Goal: Navigation & Orientation: Find specific page/section

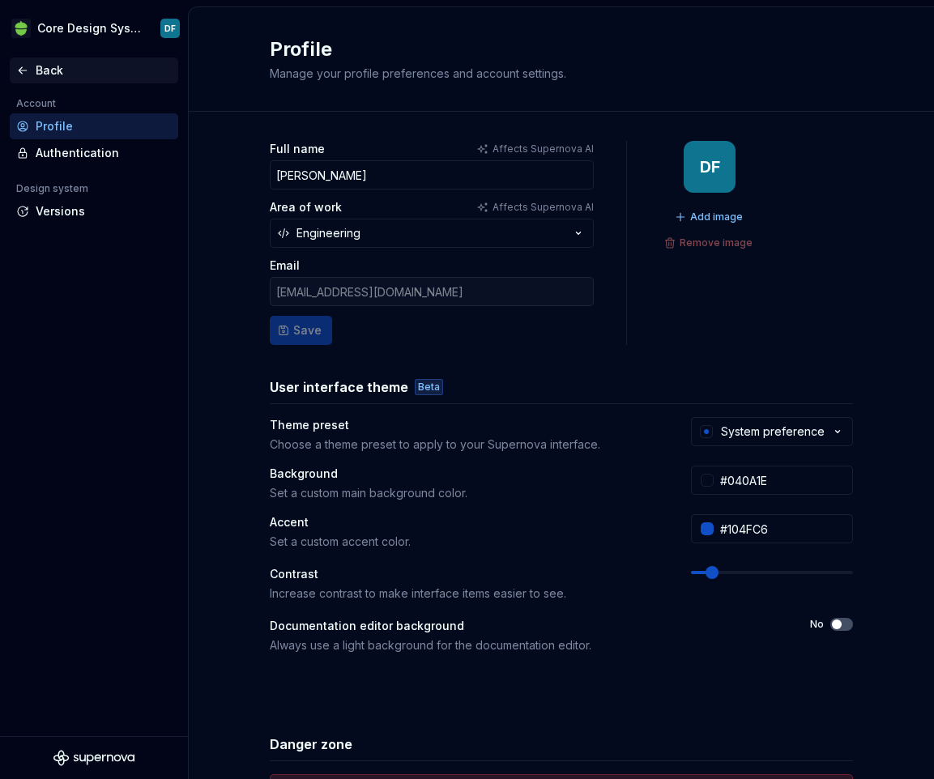
click at [47, 66] on div "Back" at bounding box center [104, 70] width 136 height 16
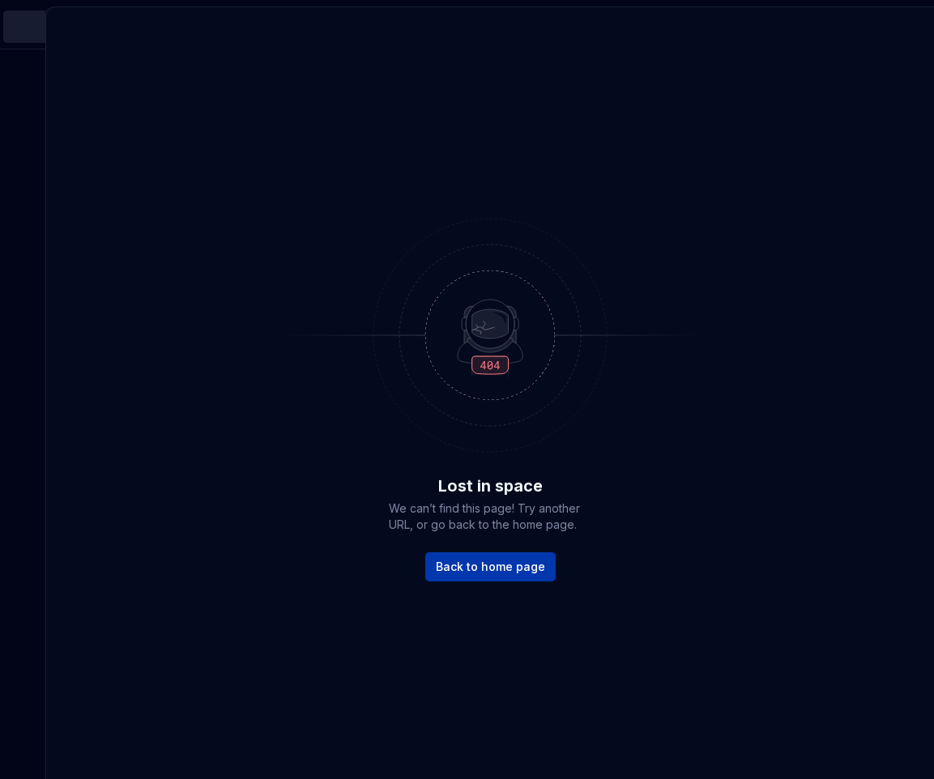
click at [485, 564] on span "Back to home page" at bounding box center [490, 567] width 109 height 16
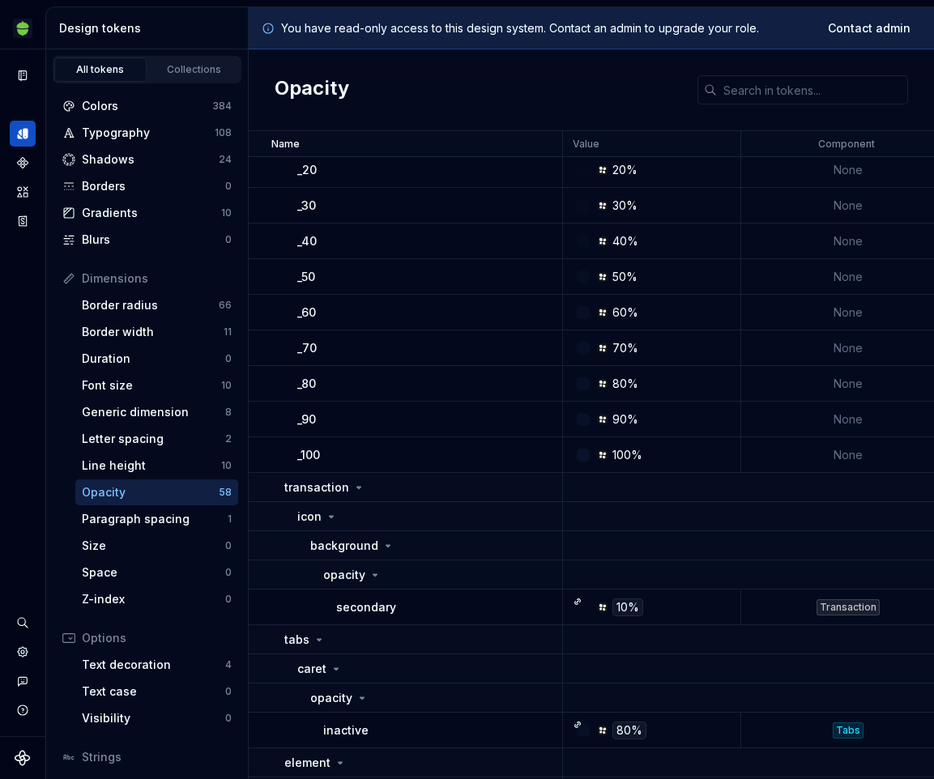
scroll to position [1661, 0]
